Goal: Information Seeking & Learning: Learn about a topic

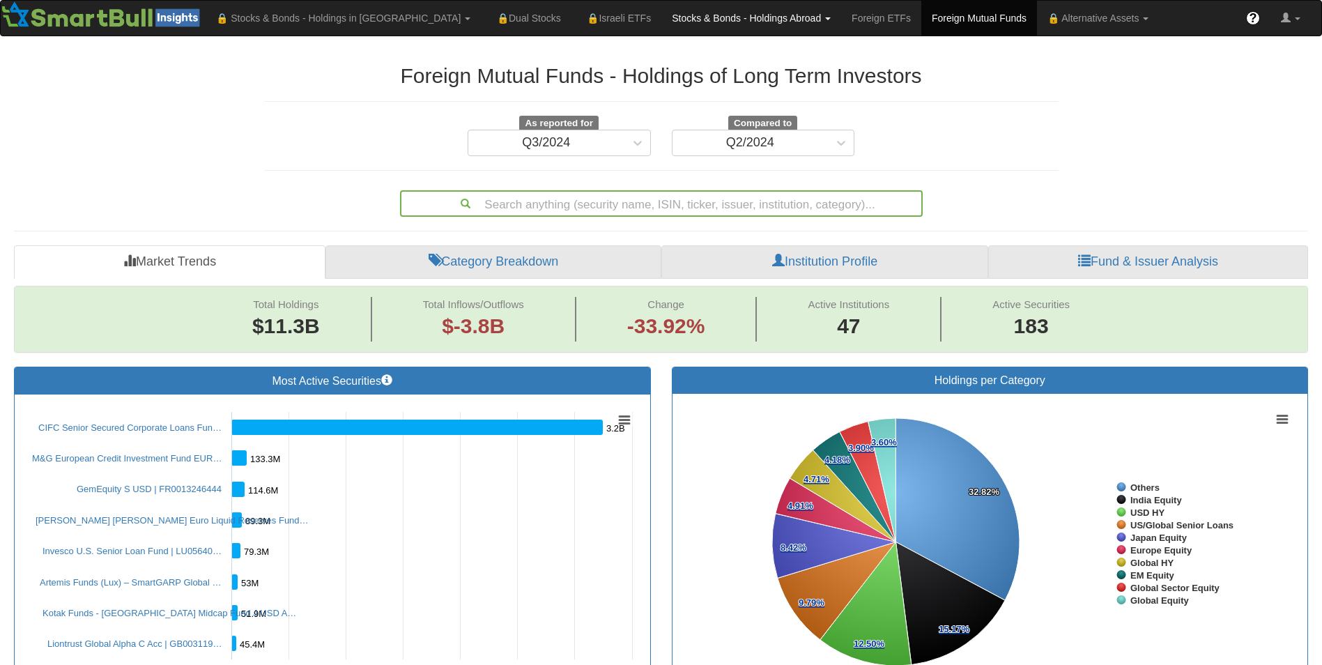
click at [703, 20] on link "Stocks & Bonds - Holdings Abroad" at bounding box center [751, 18] width 180 height 35
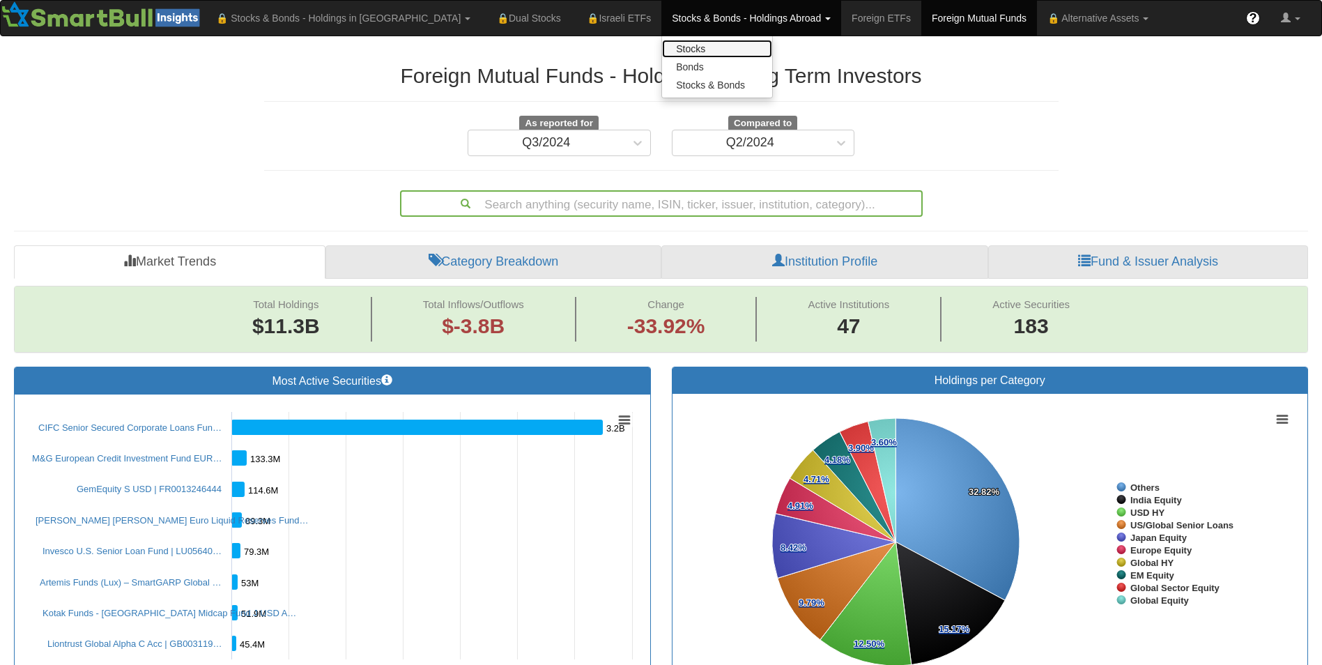
click at [667, 49] on link "Stocks" at bounding box center [717, 49] width 110 height 18
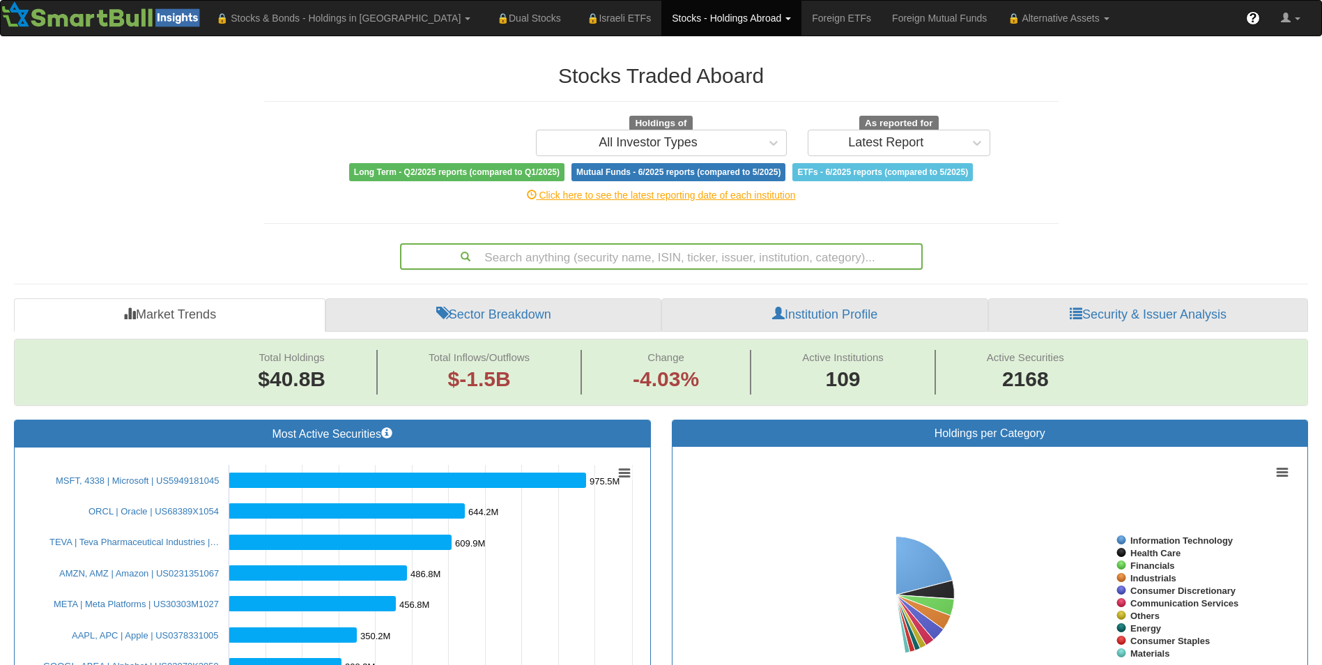
click at [501, 249] on div "Search anything (security name, ISIN, ticker, issuer, institution, category)..." at bounding box center [661, 257] width 520 height 24
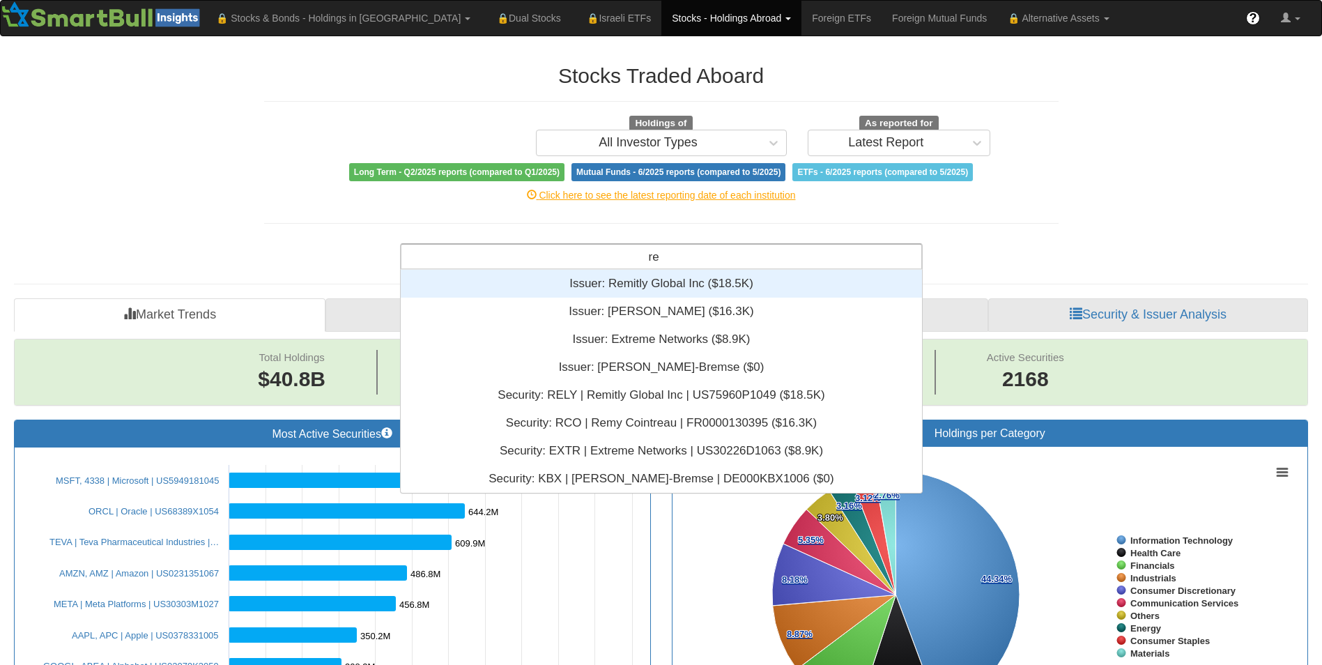
scroll to position [337, 511]
type input "r"
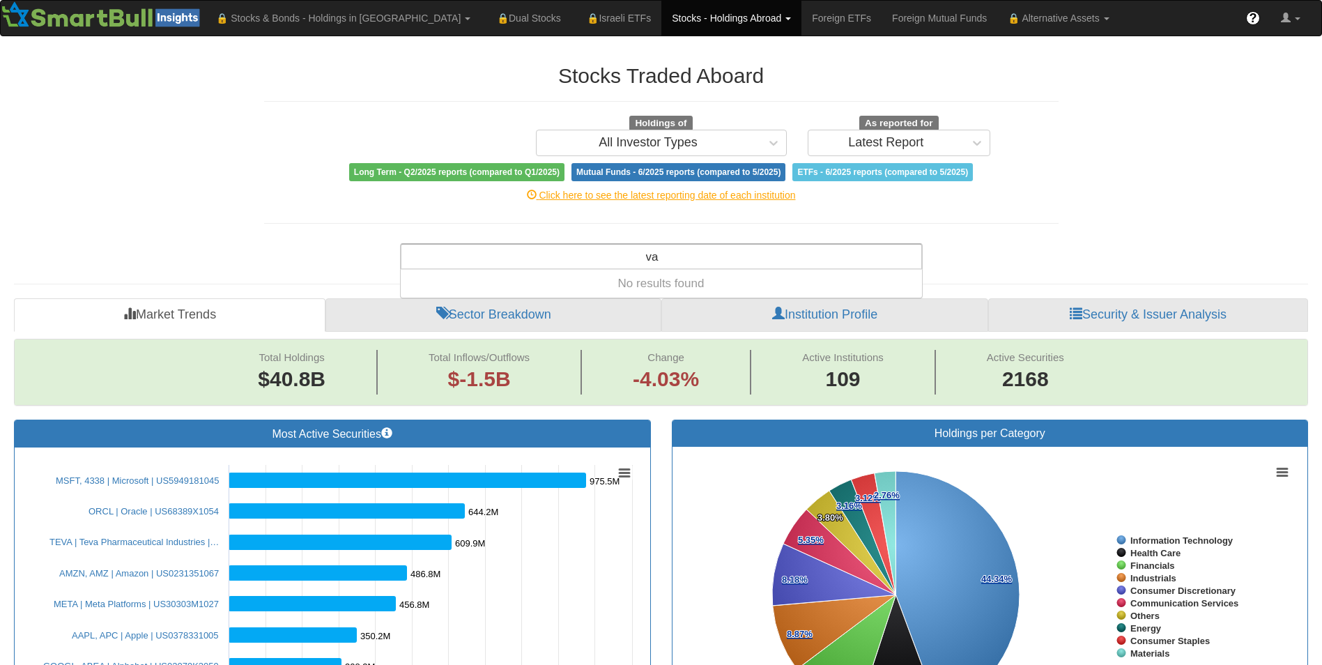
type input "v"
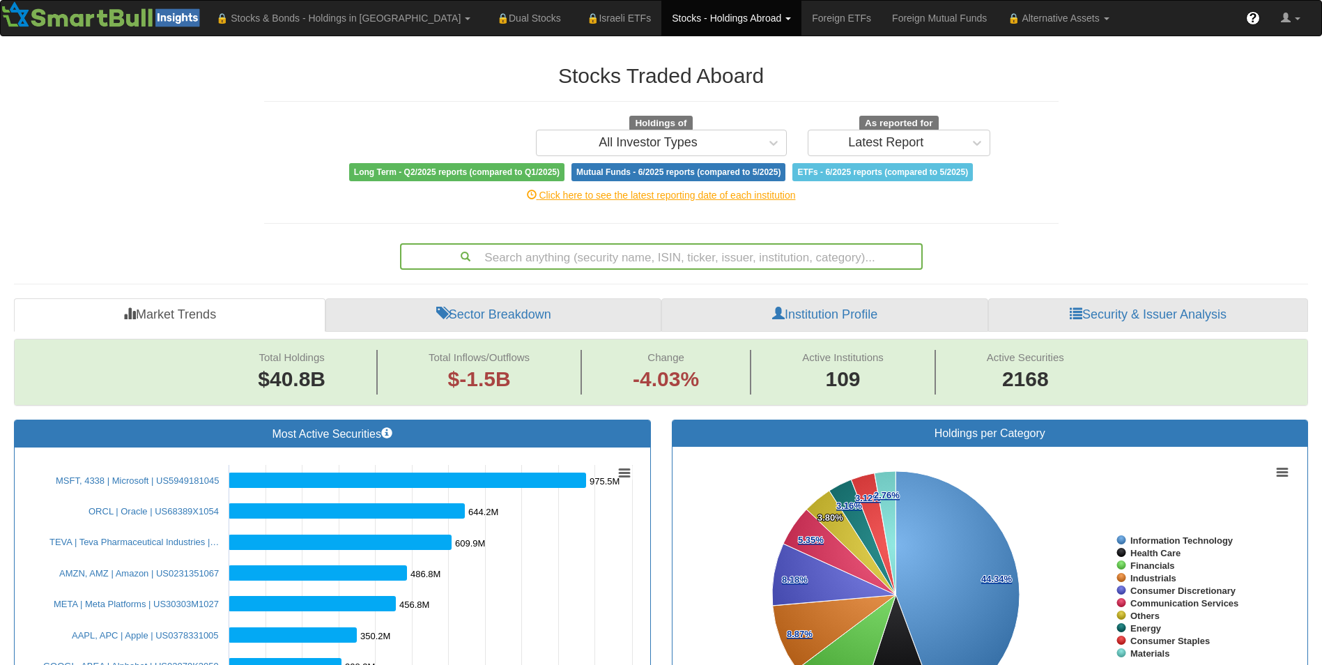
click at [702, 20] on link "Stocks - Holdings Abroad" at bounding box center [731, 18] width 140 height 35
click at [801, 17] on link "Foreign ETFs" at bounding box center [841, 18] width 80 height 35
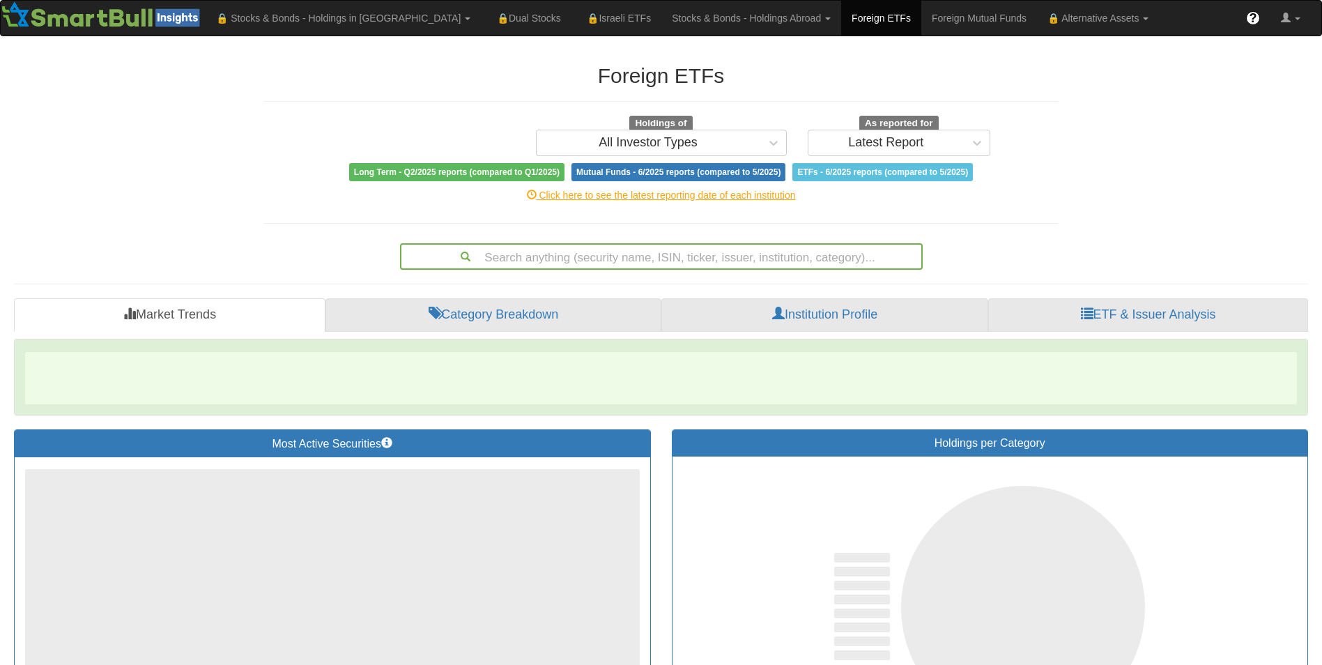
click at [569, 254] on div "Search anything (security name, ISIN, ticker, issuer, institution, category)..." at bounding box center [661, 257] width 520 height 24
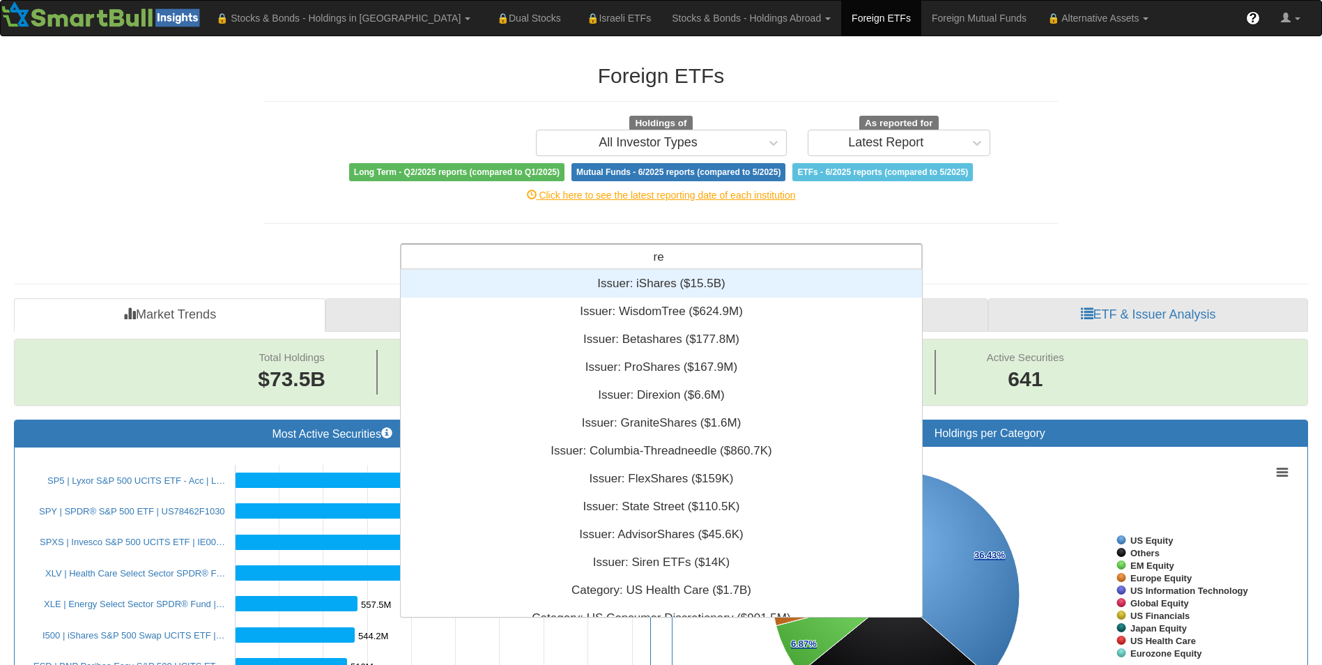
scroll to position [337, 511]
type input "r"
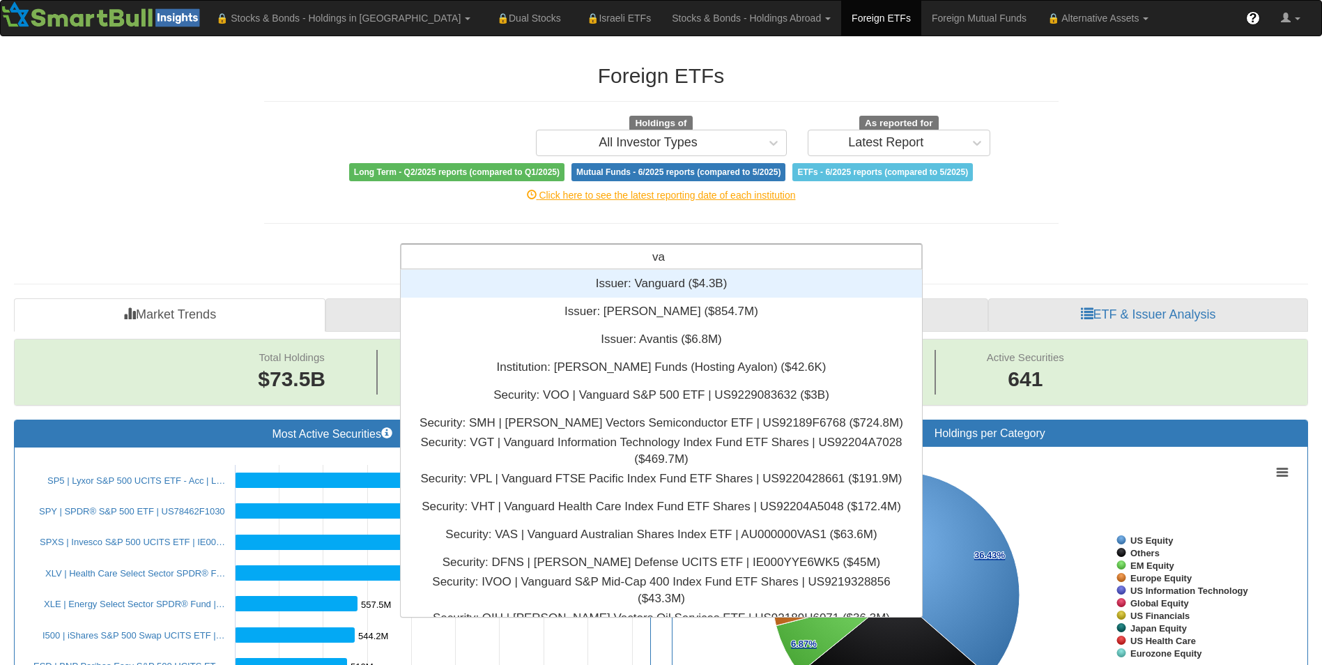
type input "v"
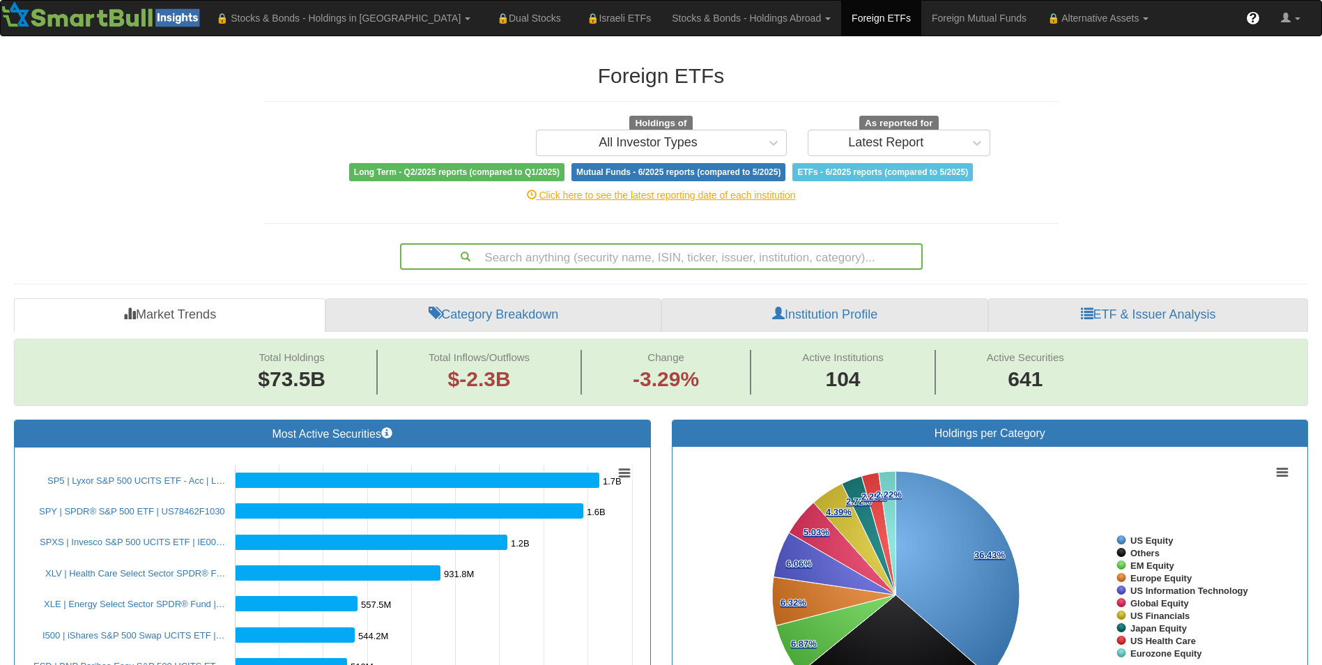
drag, startPoint x: 1155, startPoint y: 162, endPoint x: 1165, endPoint y: 160, distance: 10.5
